Goal: Check status

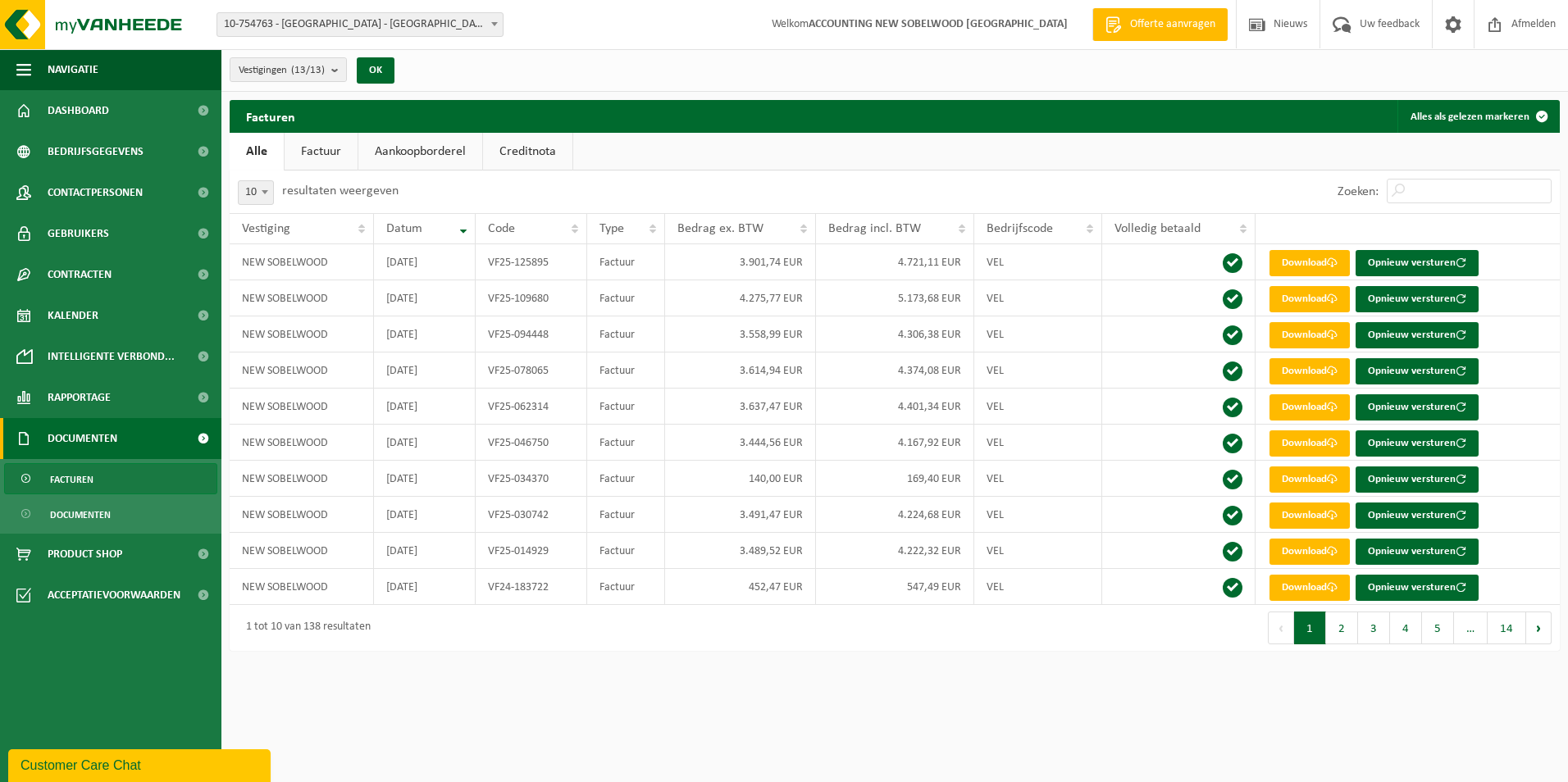
click at [409, 18] on span "10-754763 - [GEOGRAPHIC_DATA] - [GEOGRAPHIC_DATA]" at bounding box center [360, 25] width 286 height 23
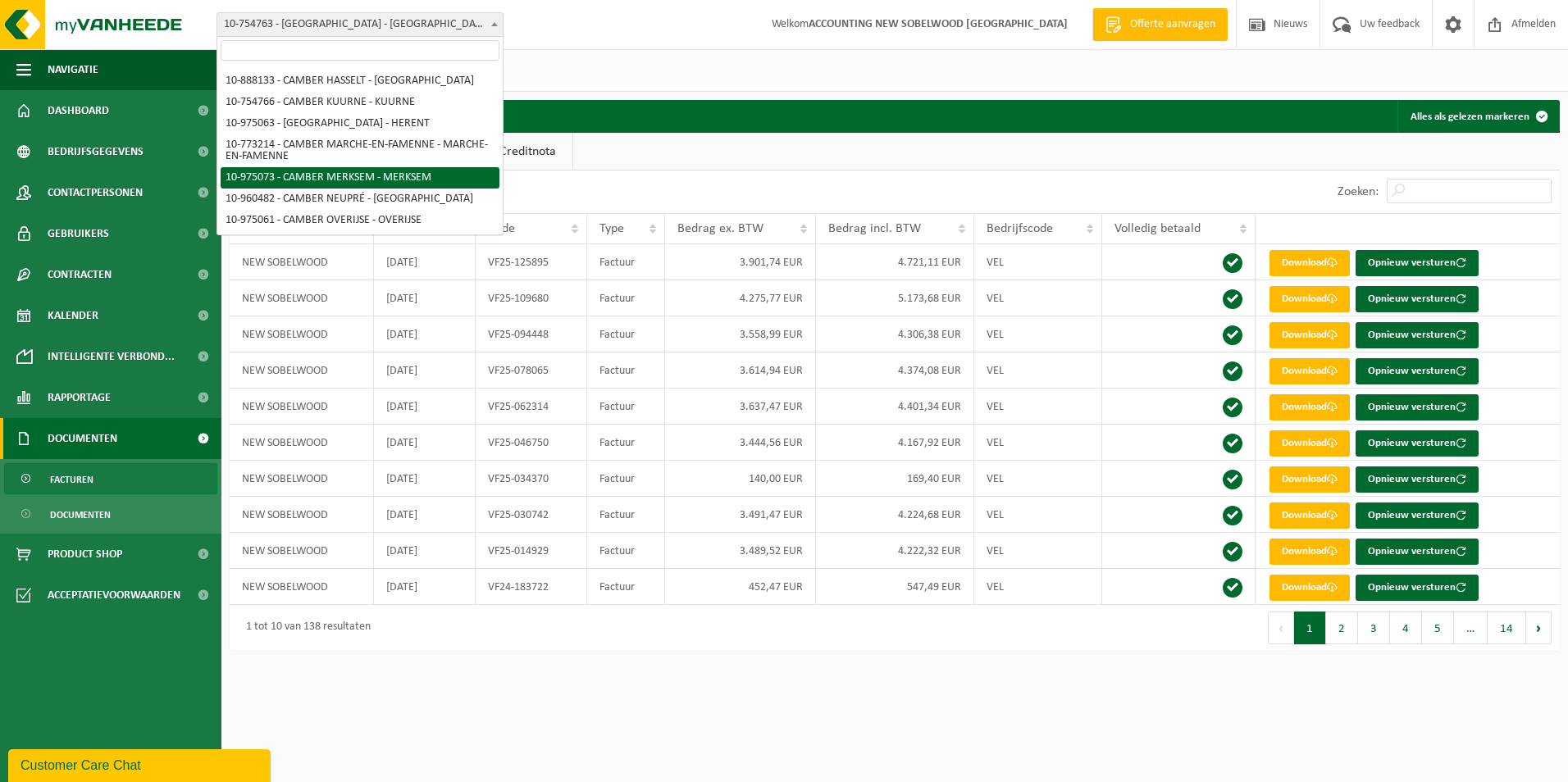
scroll to position [147, 0]
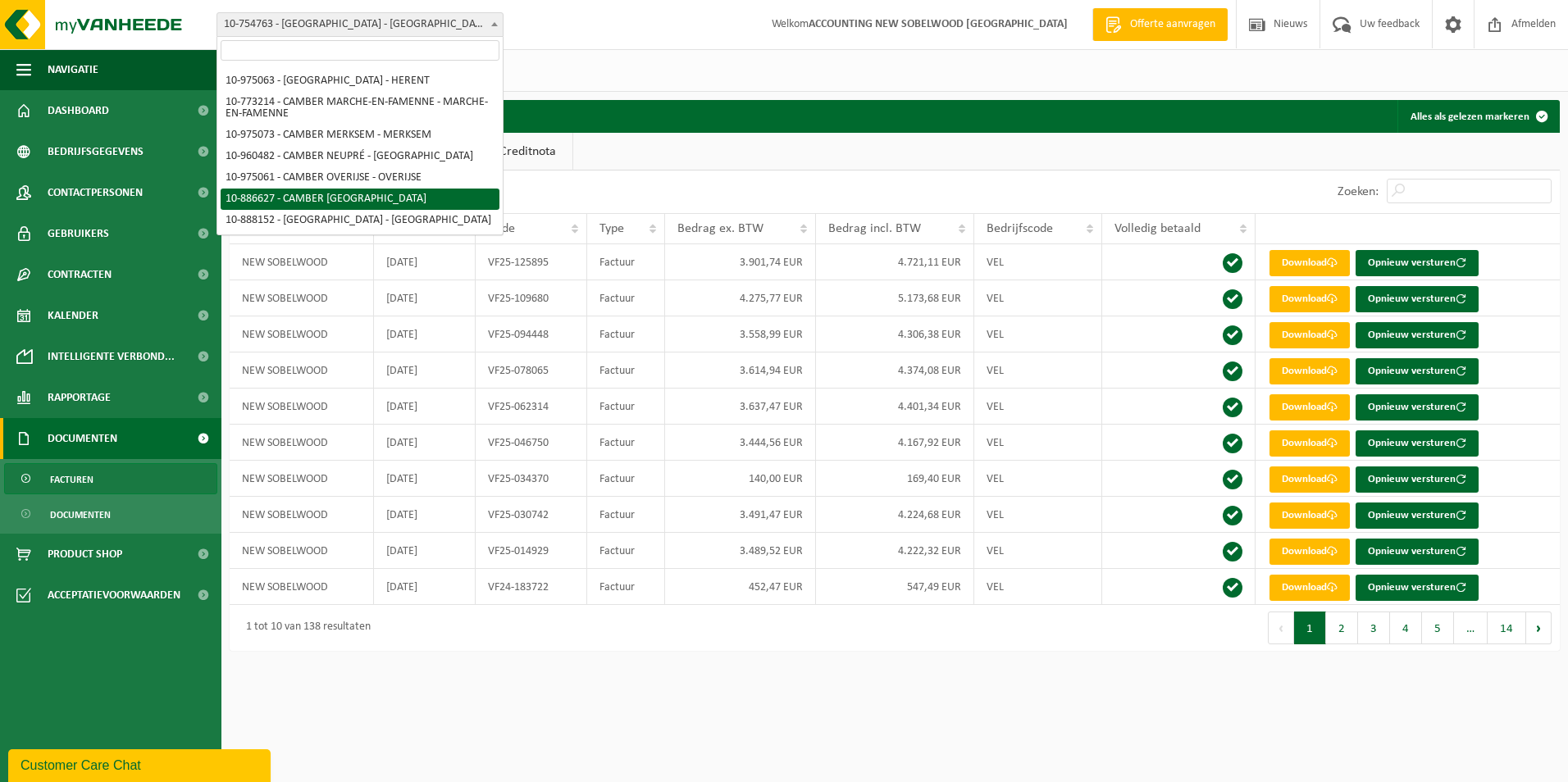
select select "112760"
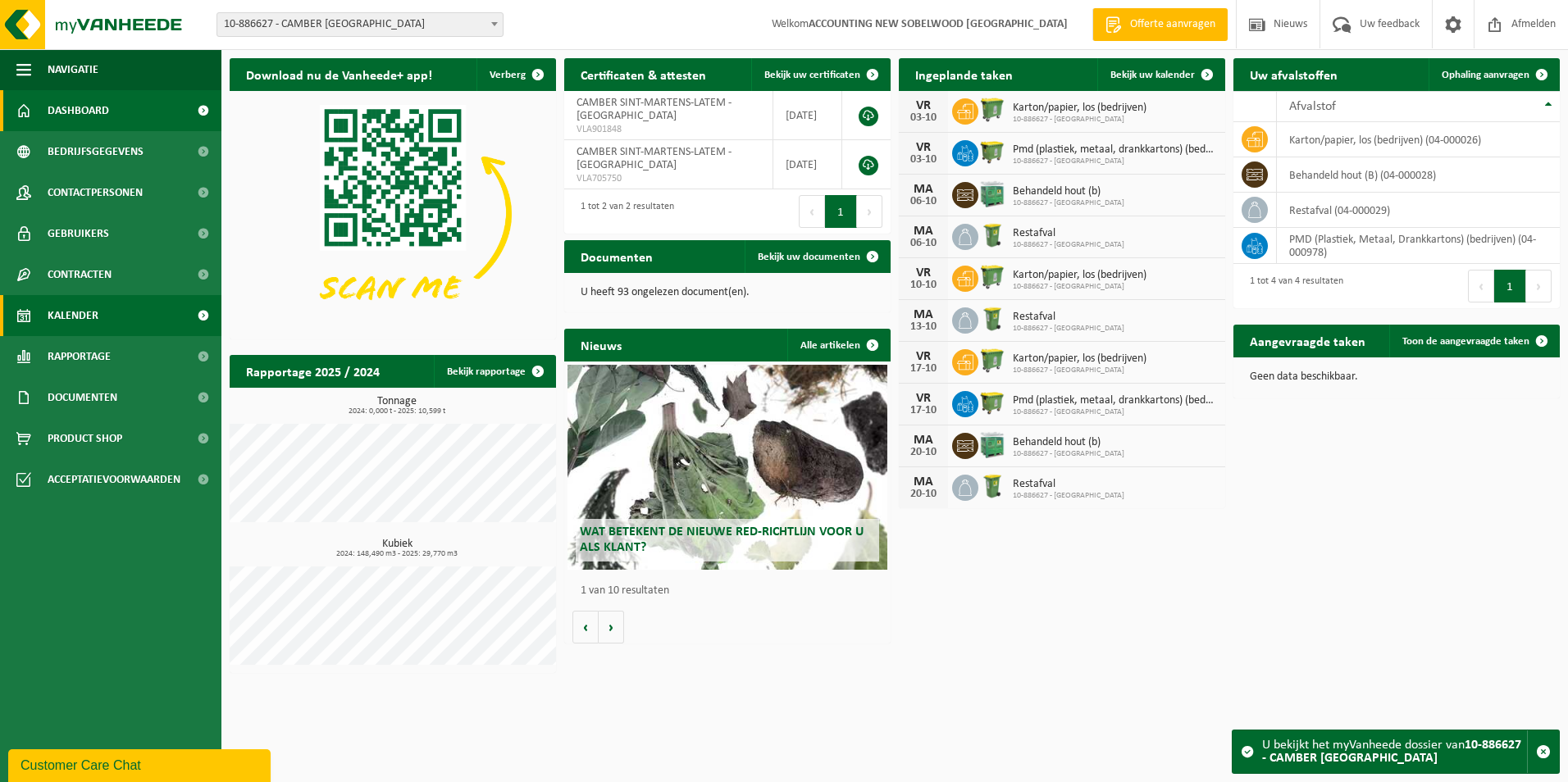
click at [82, 310] on span "Kalender" at bounding box center [73, 316] width 51 height 41
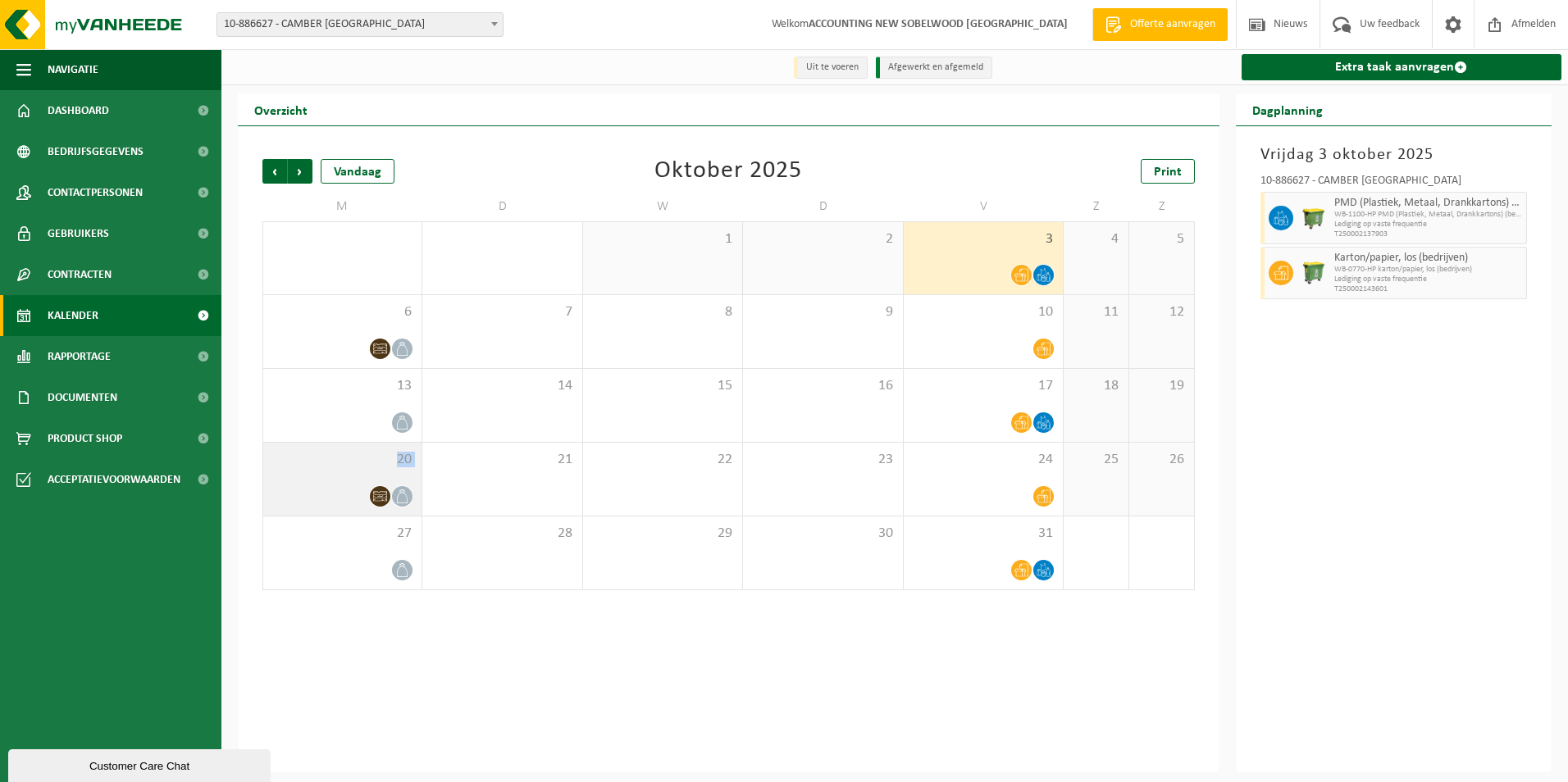
drag, startPoint x: 381, startPoint y: 485, endPoint x: 383, endPoint y: 452, distance: 33.1
click at [383, 452] on div "20" at bounding box center [342, 479] width 158 height 73
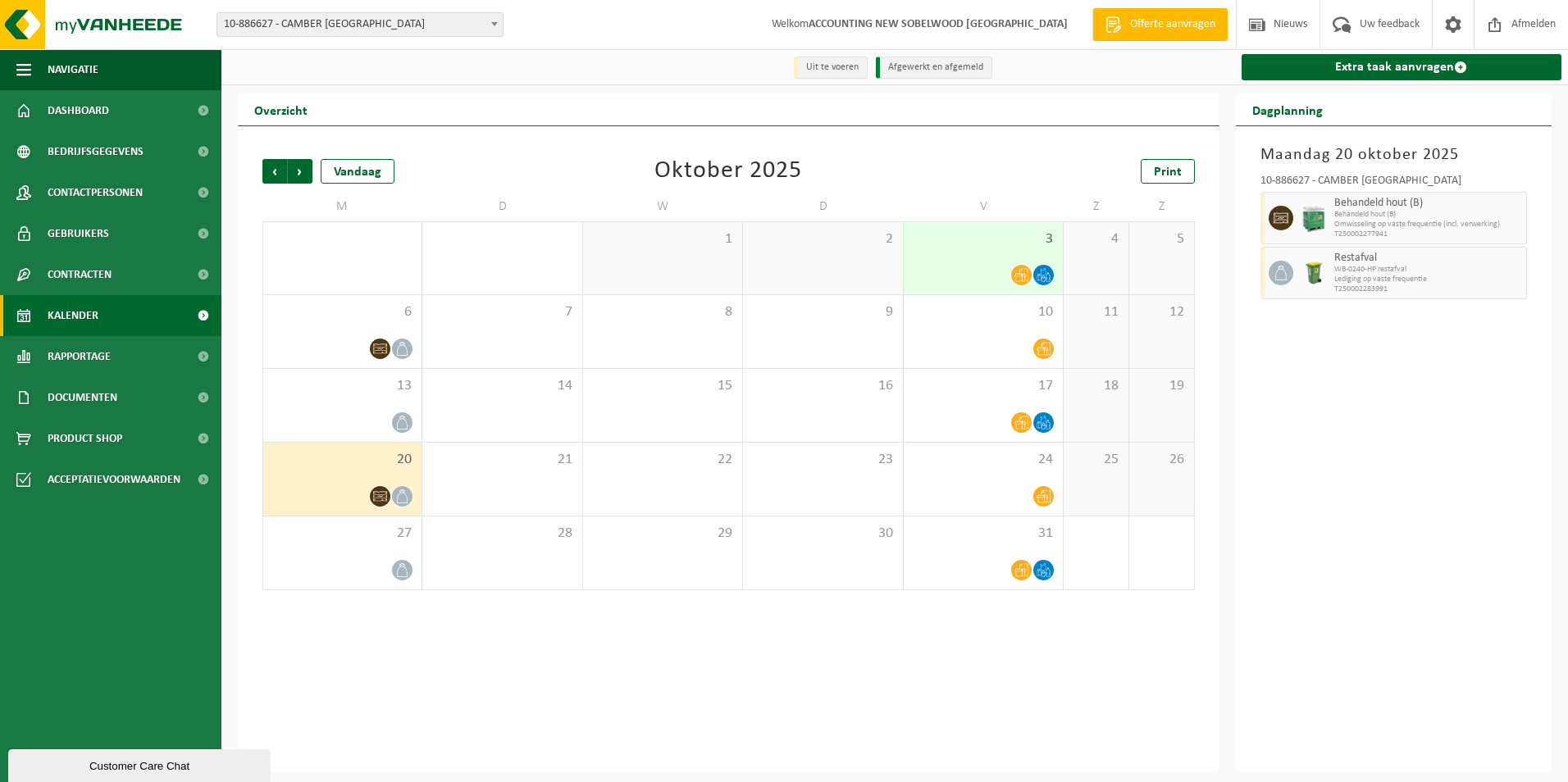
click at [685, 687] on div "Vorige Volgende Vandaag Oktober 2025 Print M D W D V Z Z 29 1 30 1 2 3 4 5 6 7 …" at bounding box center [728, 450] width 982 height 646
drag, startPoint x: 1350, startPoint y: 212, endPoint x: 1266, endPoint y: 364, distance: 173.7
click at [1266, 364] on div "Maandag 20 oktober 2025 10-886627 - CAMBER SINT-MARTENS-LATEM - SINT-MARTENS-LA…" at bounding box center [1394, 450] width 317 height 646
drag, startPoint x: 1266, startPoint y: 364, endPoint x: 1281, endPoint y: 418, distance: 56.0
click at [1281, 418] on div "Maandag 20 oktober 2025 10-886627 - CAMBER SINT-MARTENS-LATEM - SINT-MARTENS-LA…" at bounding box center [1394, 450] width 317 height 646
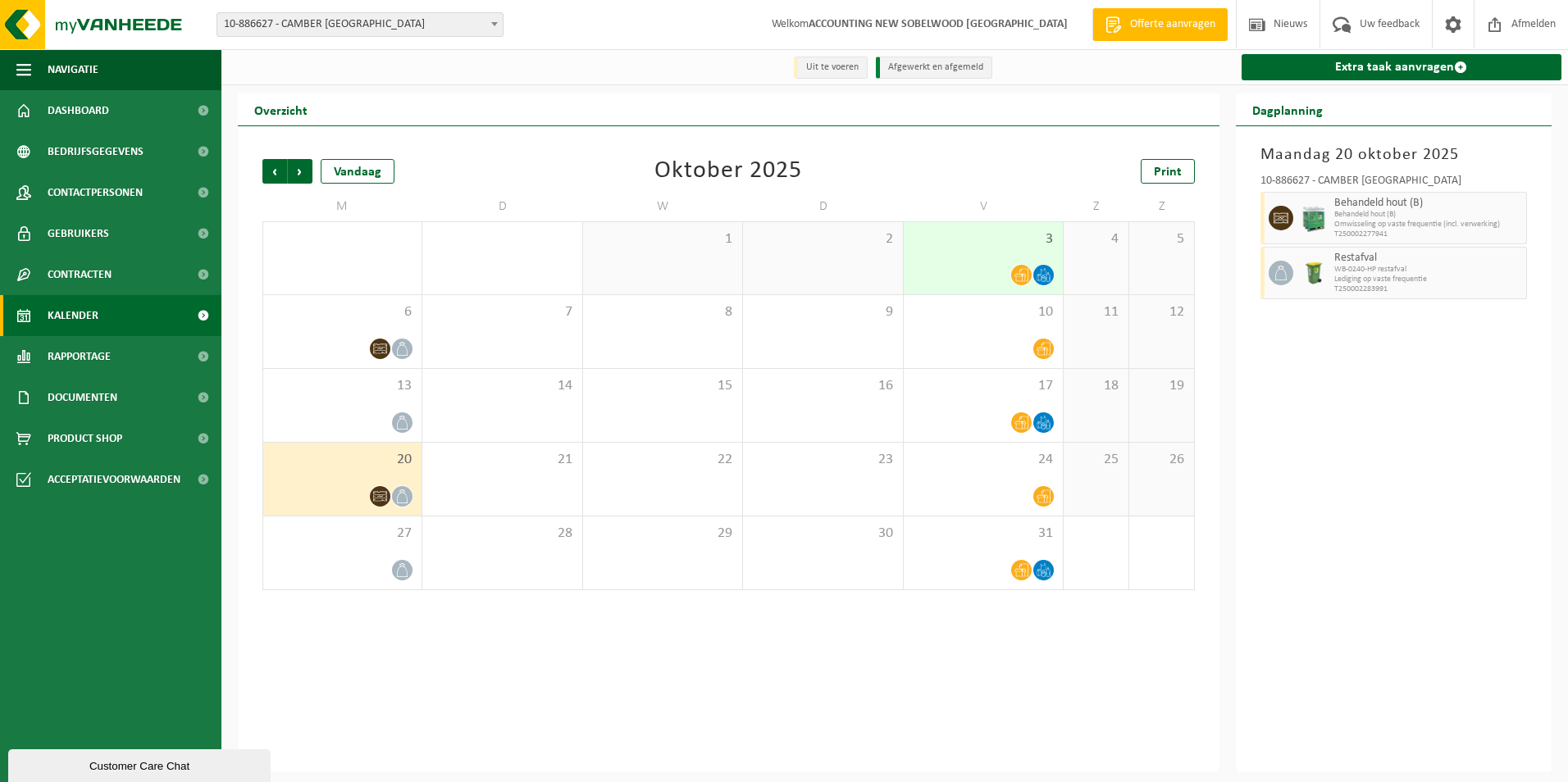
click at [424, 30] on span "10-886627 - CAMBER [GEOGRAPHIC_DATA]" at bounding box center [360, 25] width 286 height 23
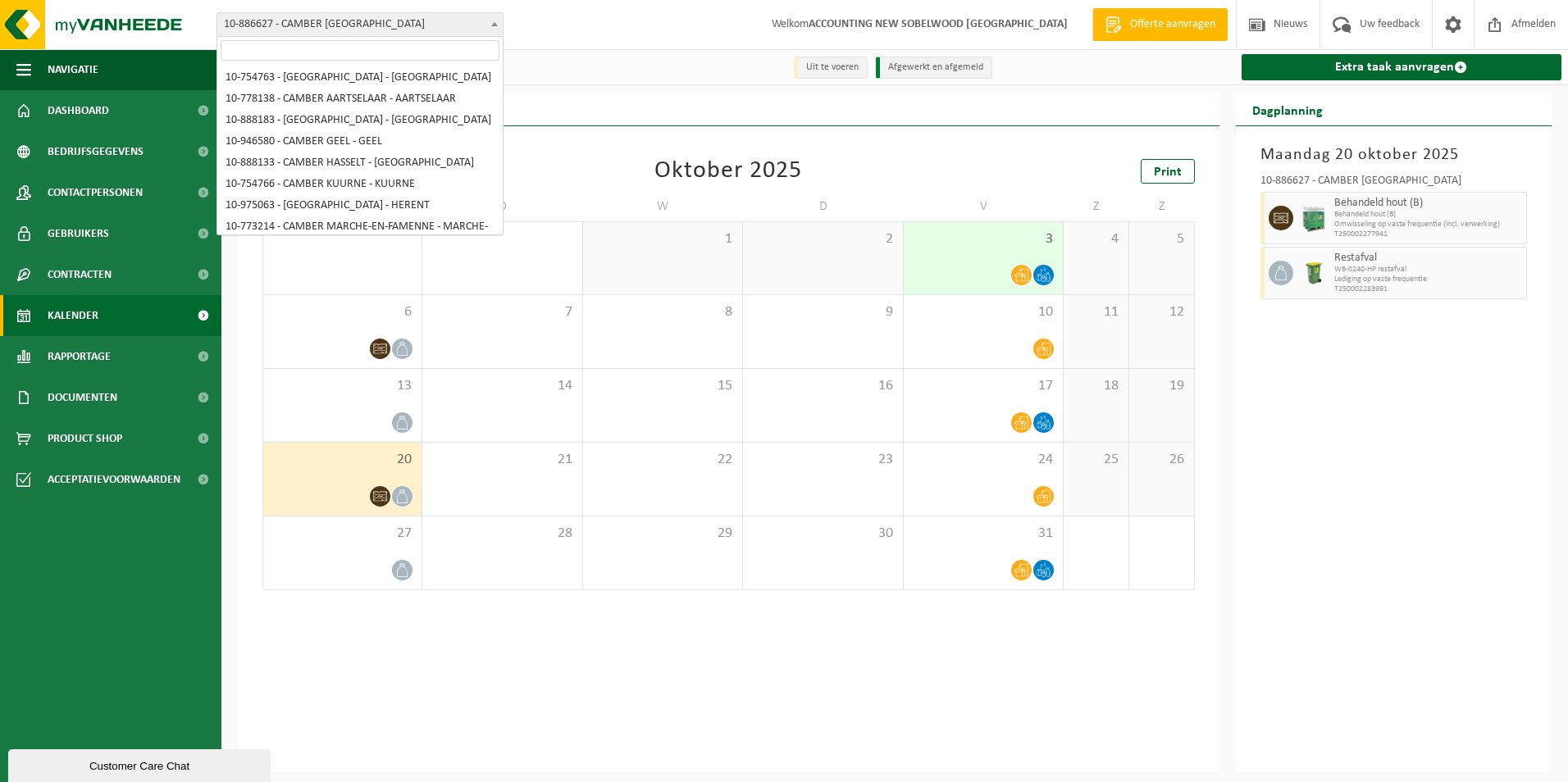
scroll to position [147, 0]
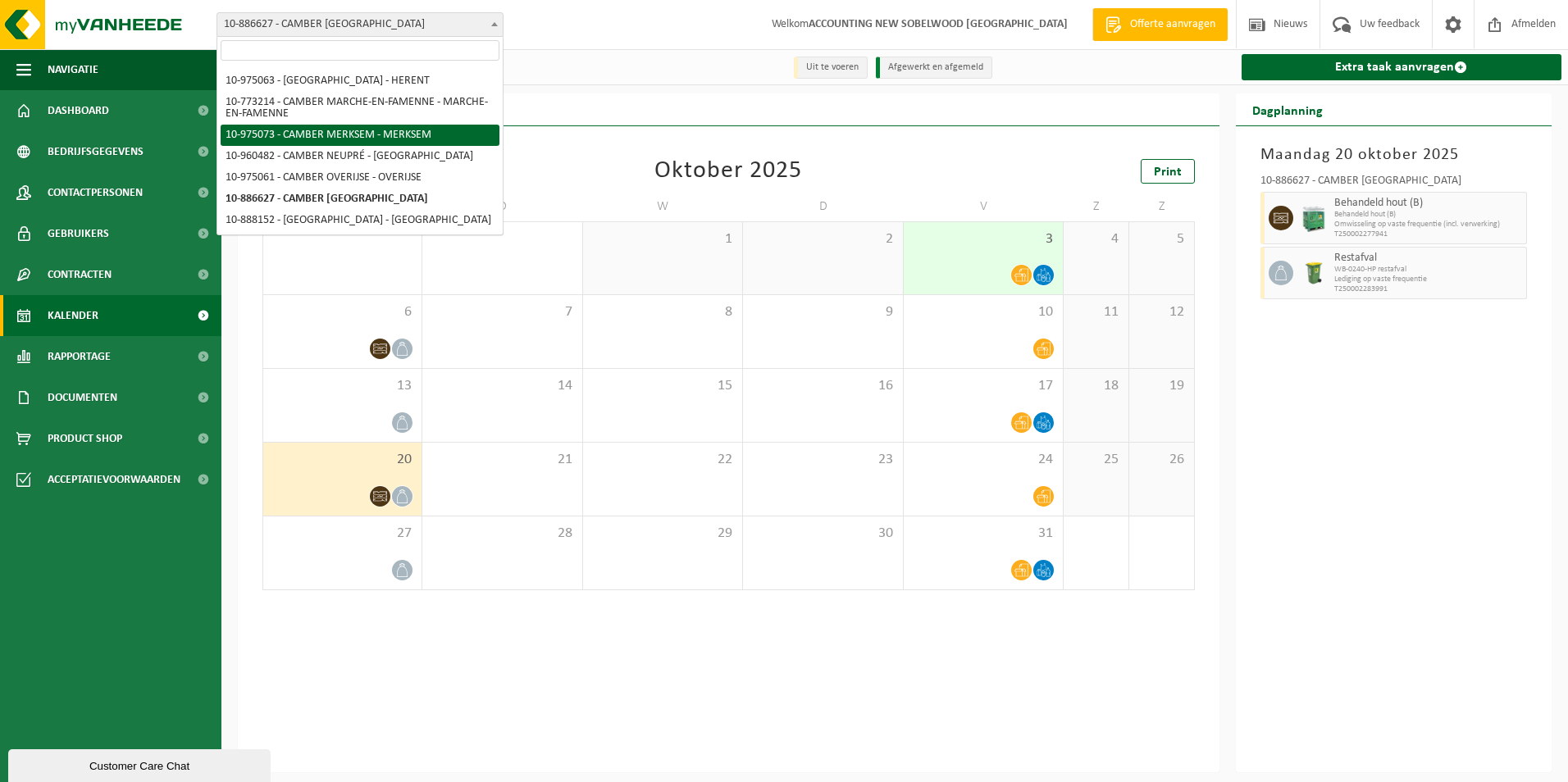
click at [660, 66] on div "Uit te voeren Afgewerkt en afgemeld Extra taak aanvragen" at bounding box center [895, 67] width 1347 height 36
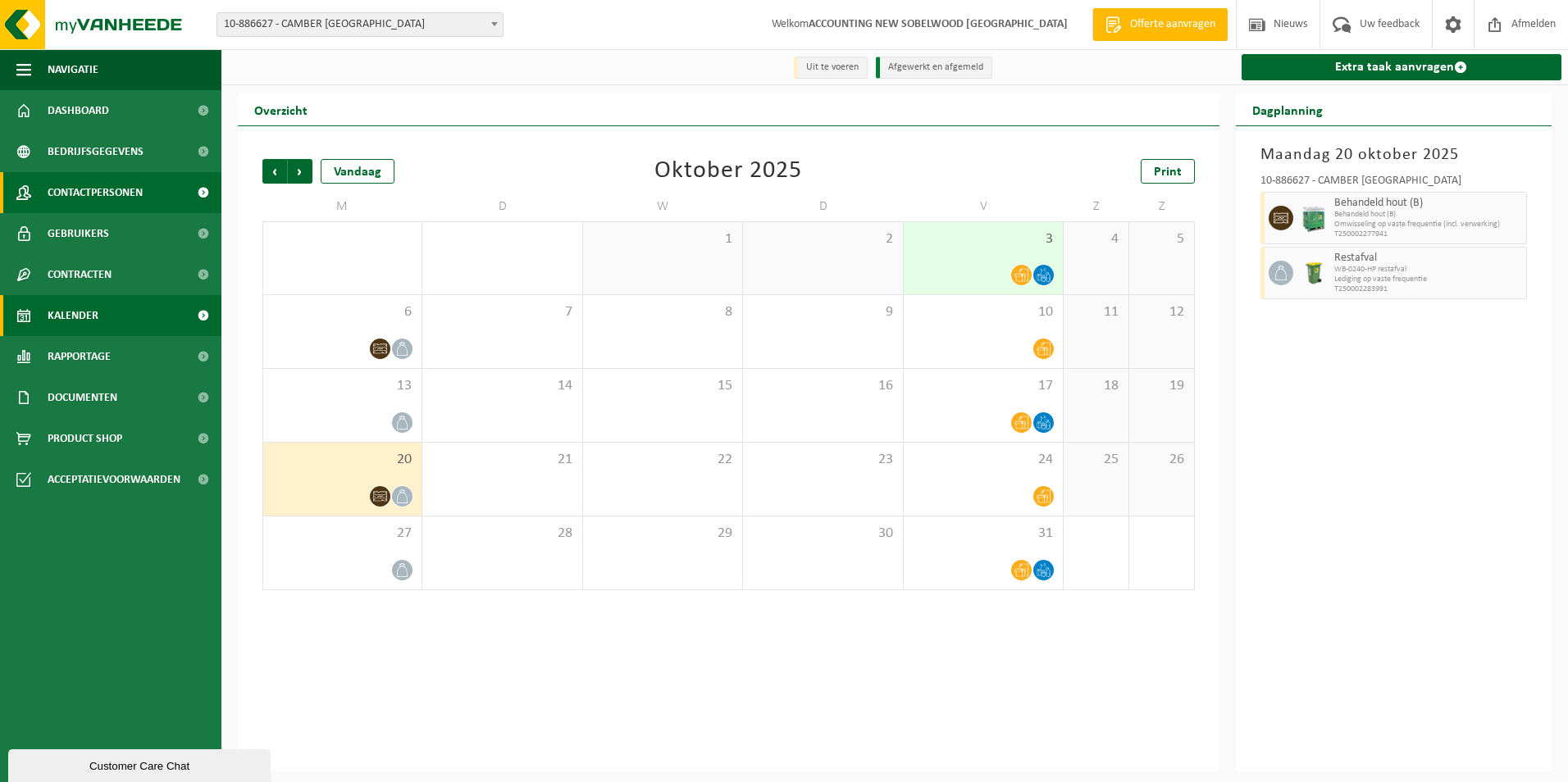
click at [92, 189] on span "Contactpersonen" at bounding box center [95, 193] width 95 height 41
